Goal: Information Seeking & Learning: Learn about a topic

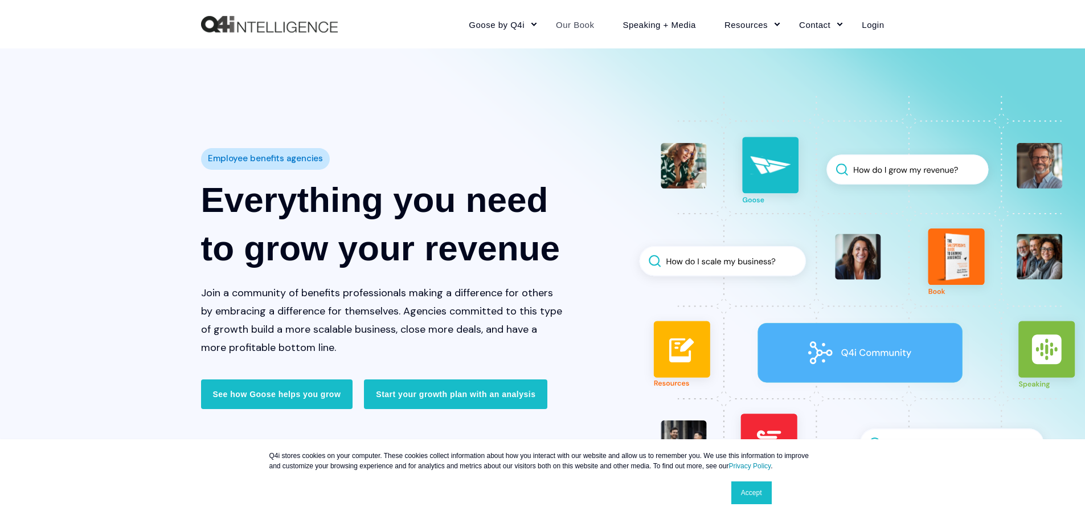
click at [591, 27] on link "Our Book" at bounding box center [575, 24] width 67 height 50
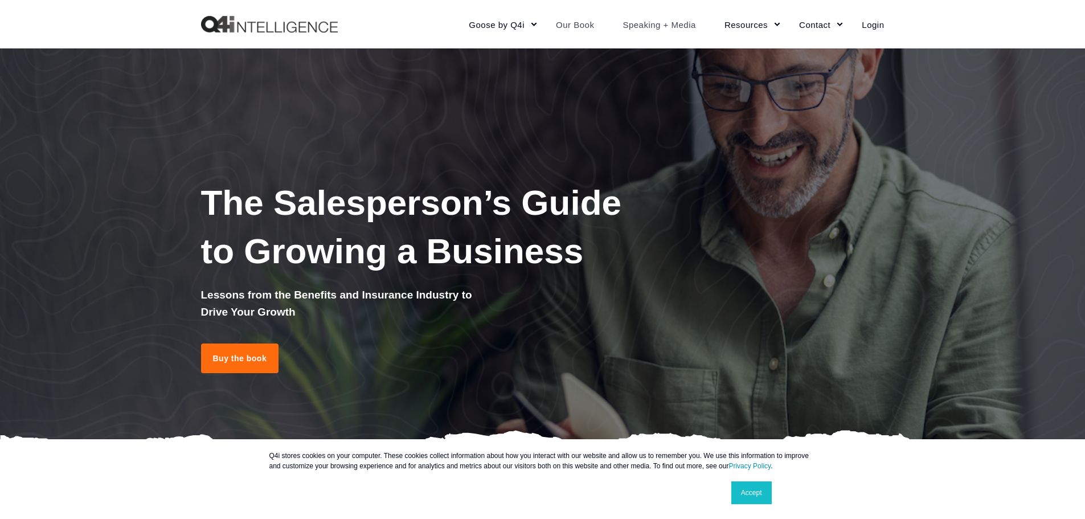
click at [647, 27] on link "Speaking + Media" at bounding box center [659, 24] width 102 height 50
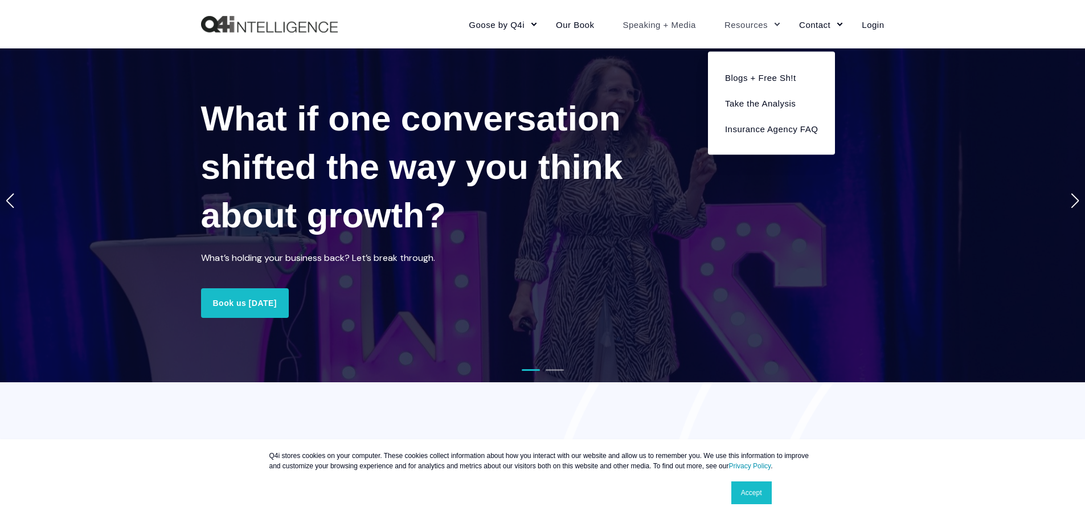
click at [766, 22] on link "Resources" at bounding box center [747, 24] width 75 height 50
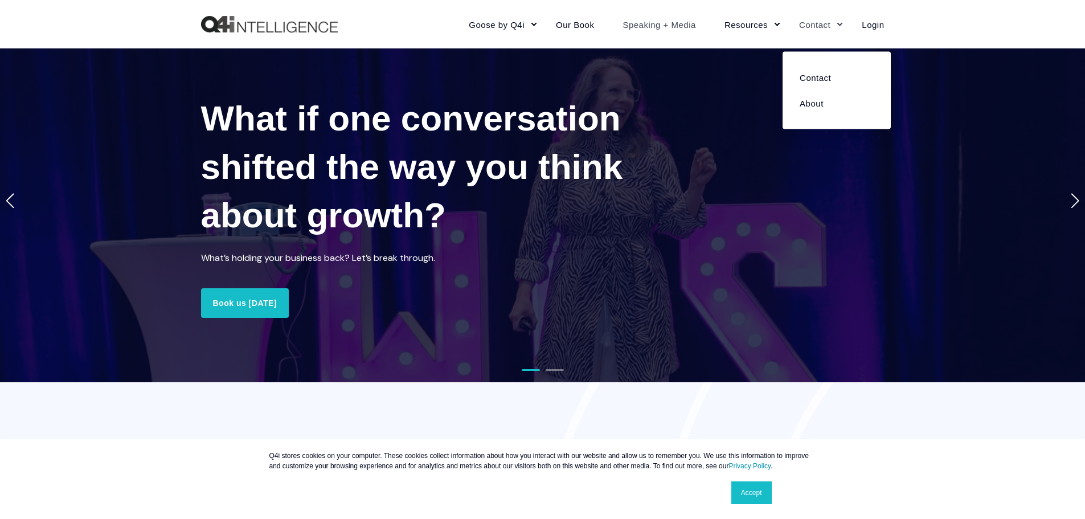
click at [821, 26] on link "Contact" at bounding box center [816, 24] width 63 height 50
click at [807, 107] on link "About" at bounding box center [836, 103] width 91 height 26
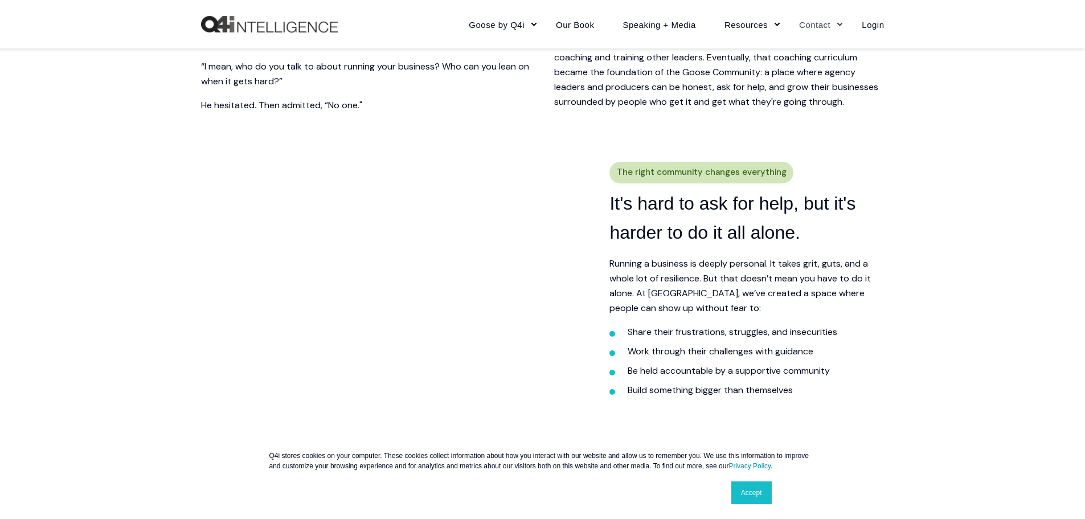
scroll to position [513, 0]
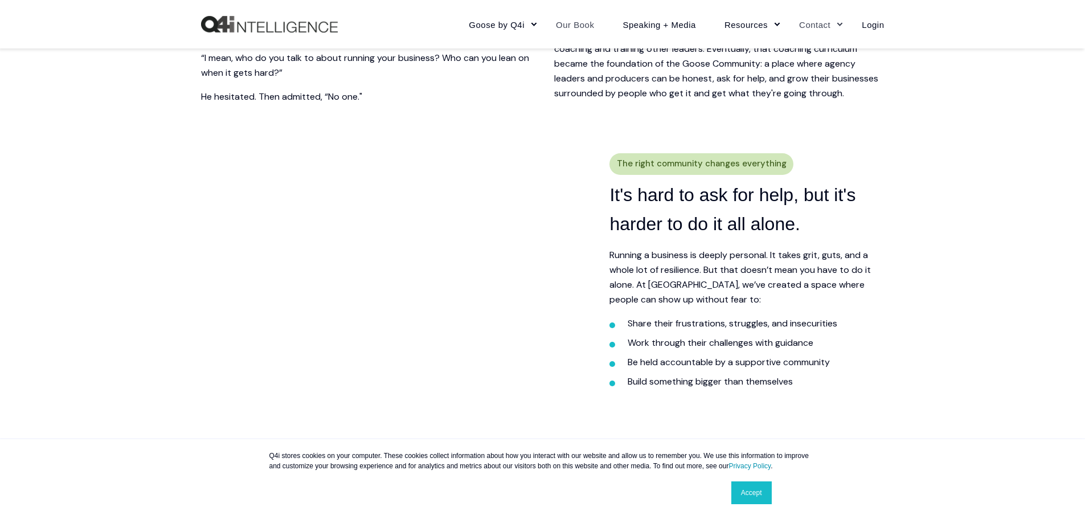
click at [571, 23] on link "Our Book" at bounding box center [575, 24] width 67 height 50
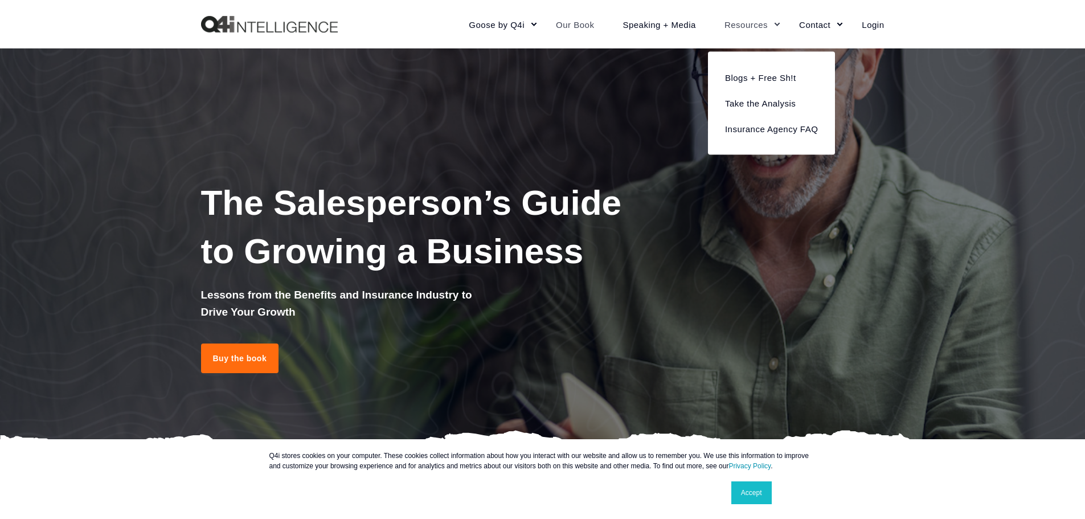
click at [761, 27] on link "Resources" at bounding box center [747, 24] width 75 height 50
click at [274, 32] on img "Back to Home" at bounding box center [269, 24] width 137 height 17
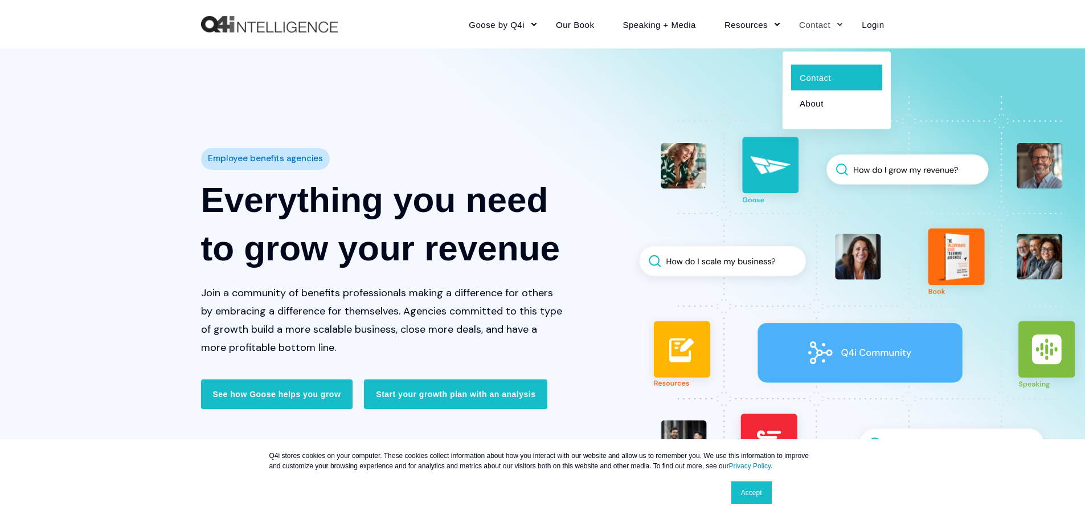
click at [812, 80] on link "Contact" at bounding box center [836, 77] width 91 height 26
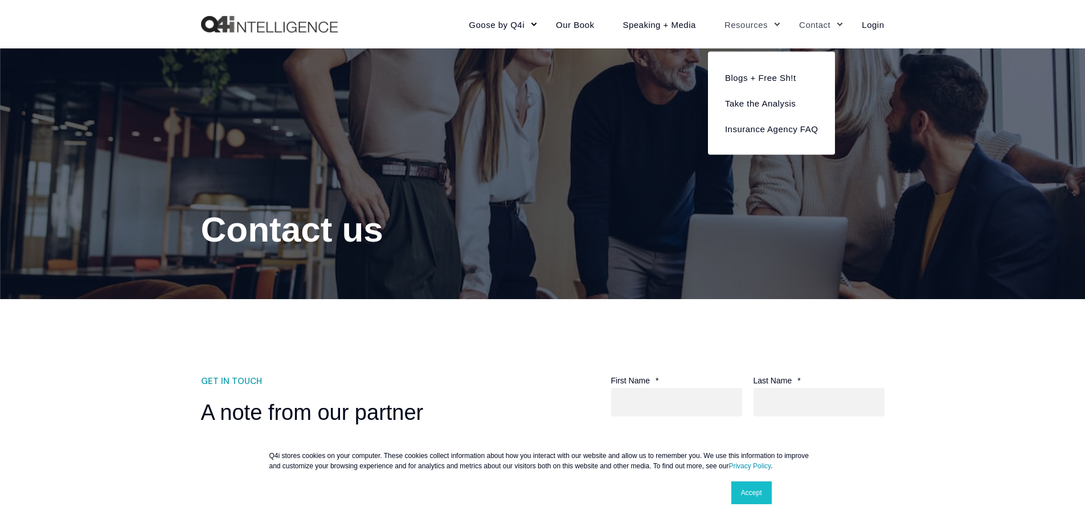
click at [749, 22] on link "Resources" at bounding box center [747, 24] width 75 height 50
click at [742, 75] on link "Blogs + Free Sh!t" at bounding box center [772, 77] width 110 height 26
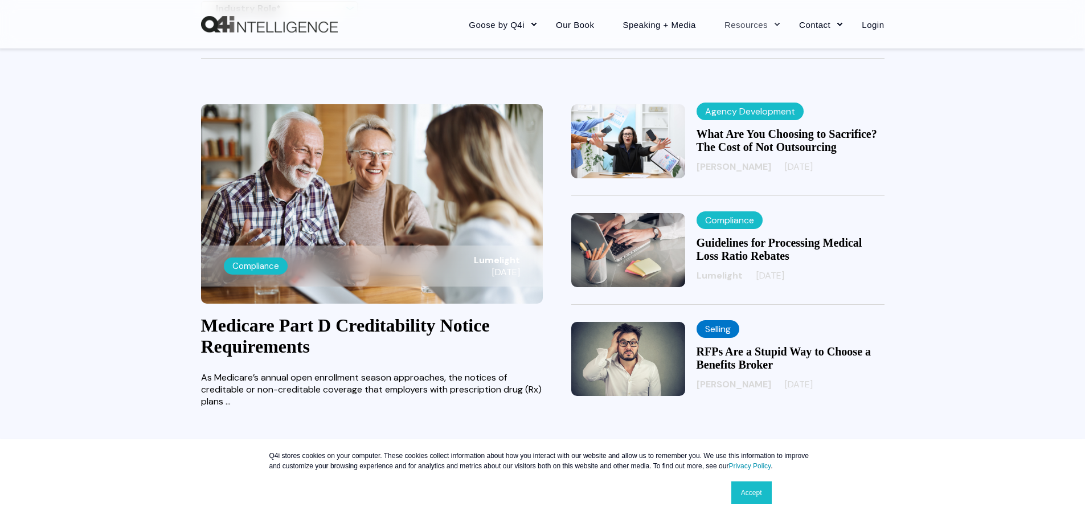
scroll to position [285, 0]
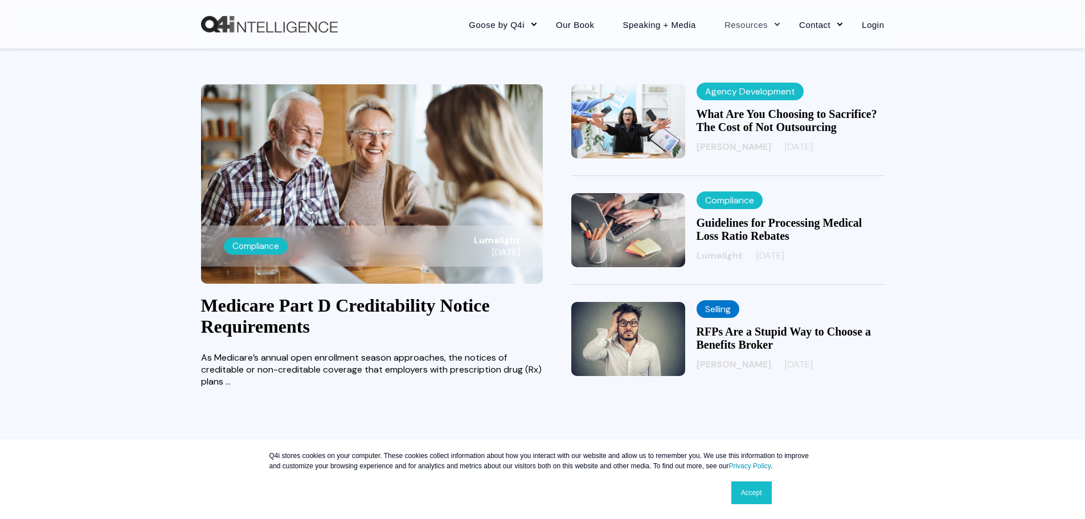
click at [272, 329] on link "Medicare Part D Creditability Notice Requirements" at bounding box center [345, 316] width 289 height 42
